Goal: Find specific page/section: Find specific page/section

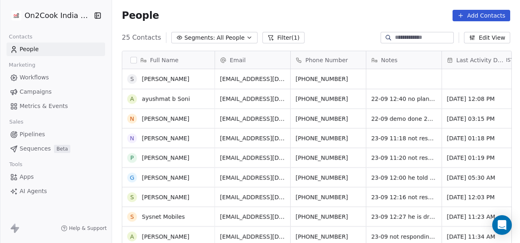
scroll to position [207, 403]
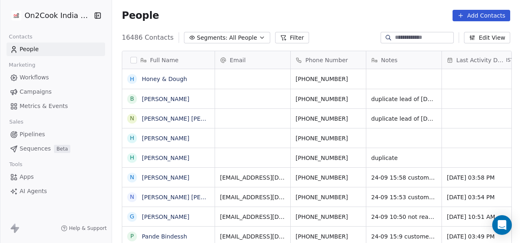
scroll to position [207, 403]
click at [287, 41] on button "Filter" at bounding box center [292, 37] width 34 height 11
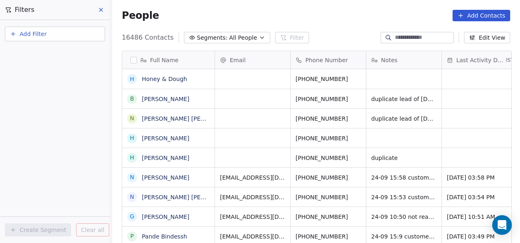
click at [67, 39] on button "Add Filter" at bounding box center [55, 34] width 100 height 15
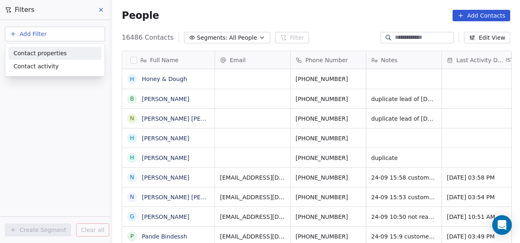
click at [67, 53] on div "Contact properties" at bounding box center [54, 53] width 83 height 9
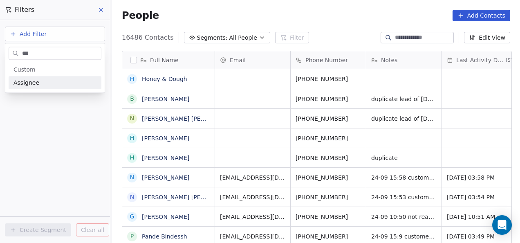
type input "***"
click at [63, 79] on div "Assignee" at bounding box center [54, 82] width 83 height 8
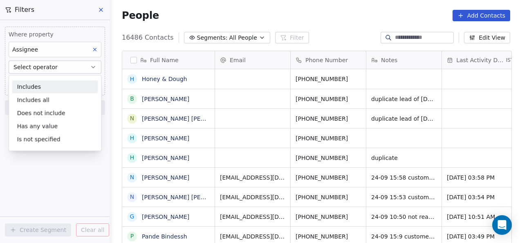
click at [60, 86] on div "Includes" at bounding box center [55, 86] width 86 height 13
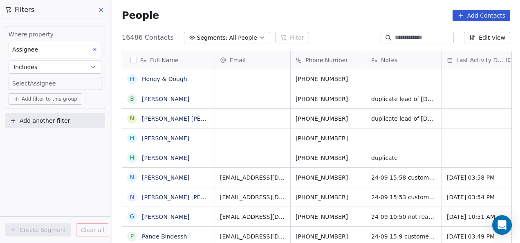
click at [55, 88] on body "On2Cook India Pvt. Ltd. Contacts People Marketing Workflows Campaigns Metrics &…" at bounding box center [260, 121] width 520 height 243
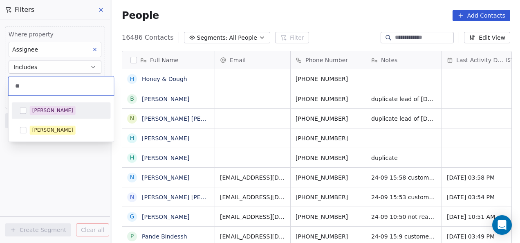
type input "**"
click at [40, 116] on div "Devashish" at bounding box center [61, 110] width 92 height 13
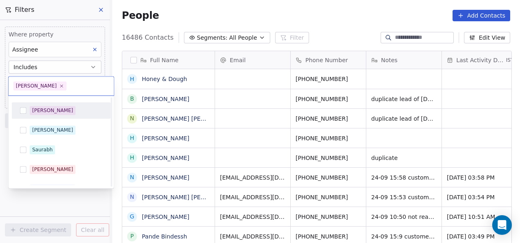
scroll to position [130, 0]
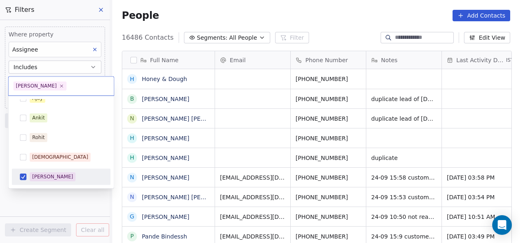
click at [27, 199] on html "On2Cook India Pvt. Ltd. Contacts People Marketing Workflows Campaigns Metrics &…" at bounding box center [260, 121] width 520 height 243
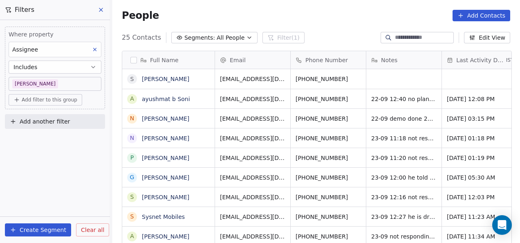
scroll to position [207, 403]
